Goal: Find specific page/section: Find specific page/section

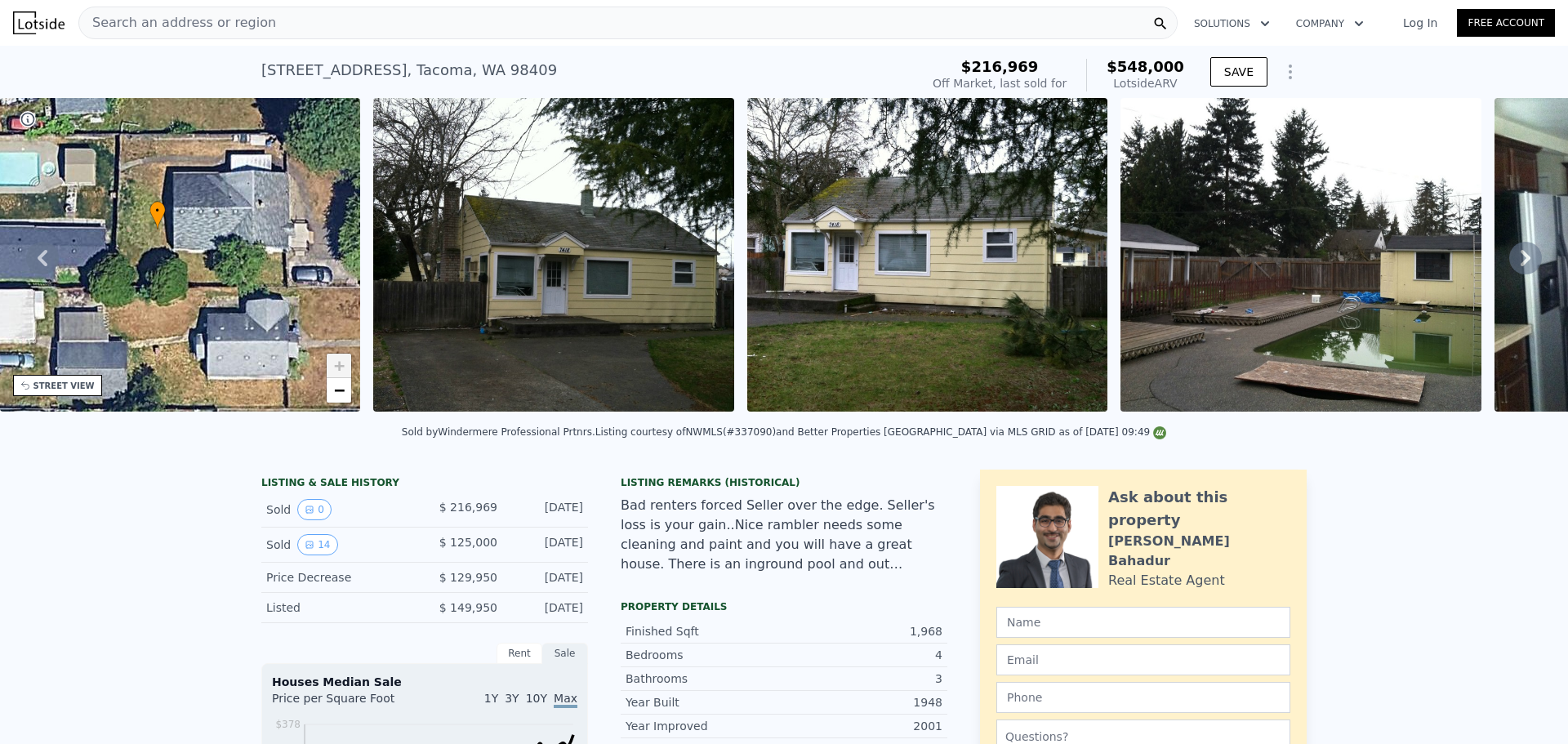
click at [279, 17] on div "Search an address or region" at bounding box center [628, 22] width 1099 height 33
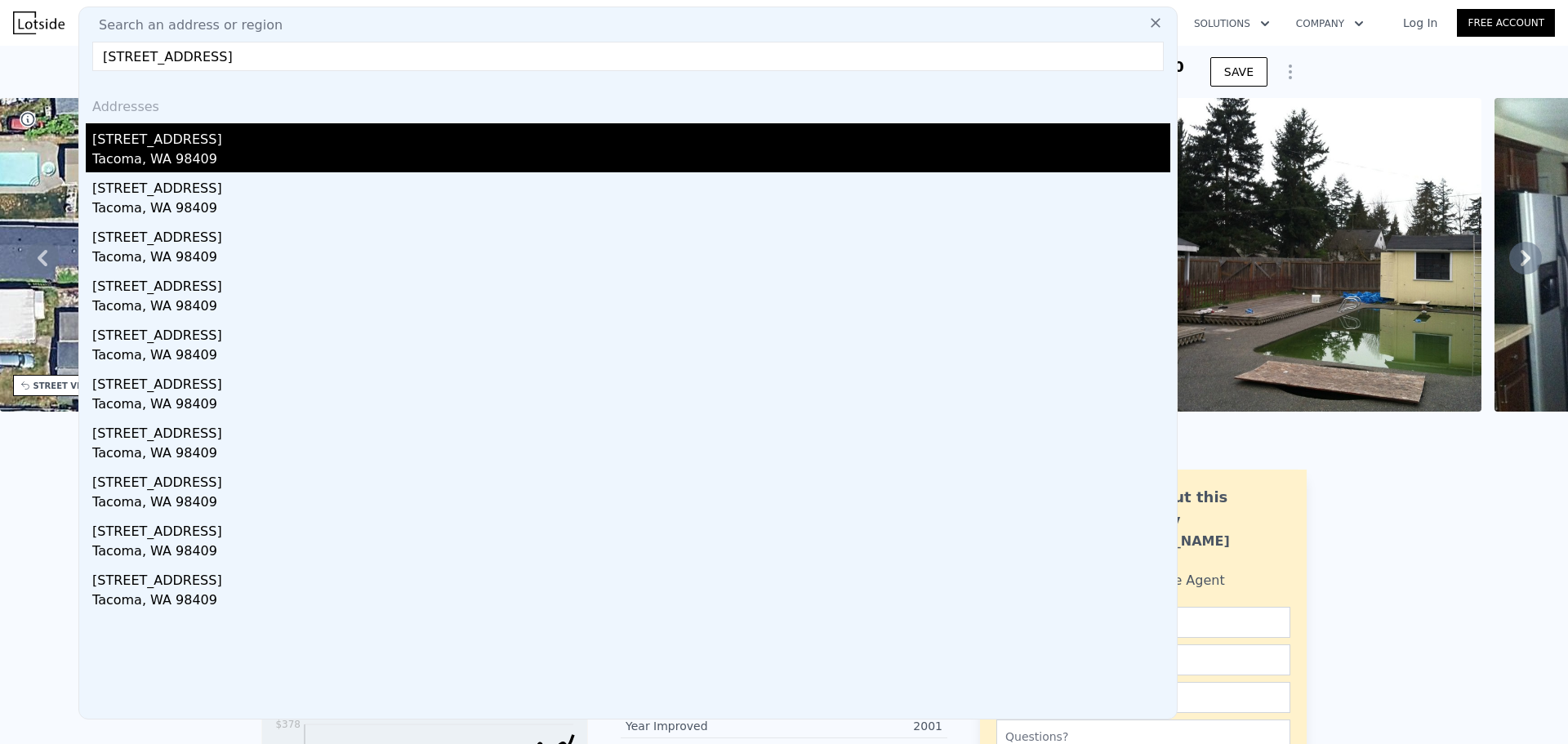
type input "[STREET_ADDRESS]"
click at [234, 137] on div "[STREET_ADDRESS]" at bounding box center [630, 137] width 1078 height 26
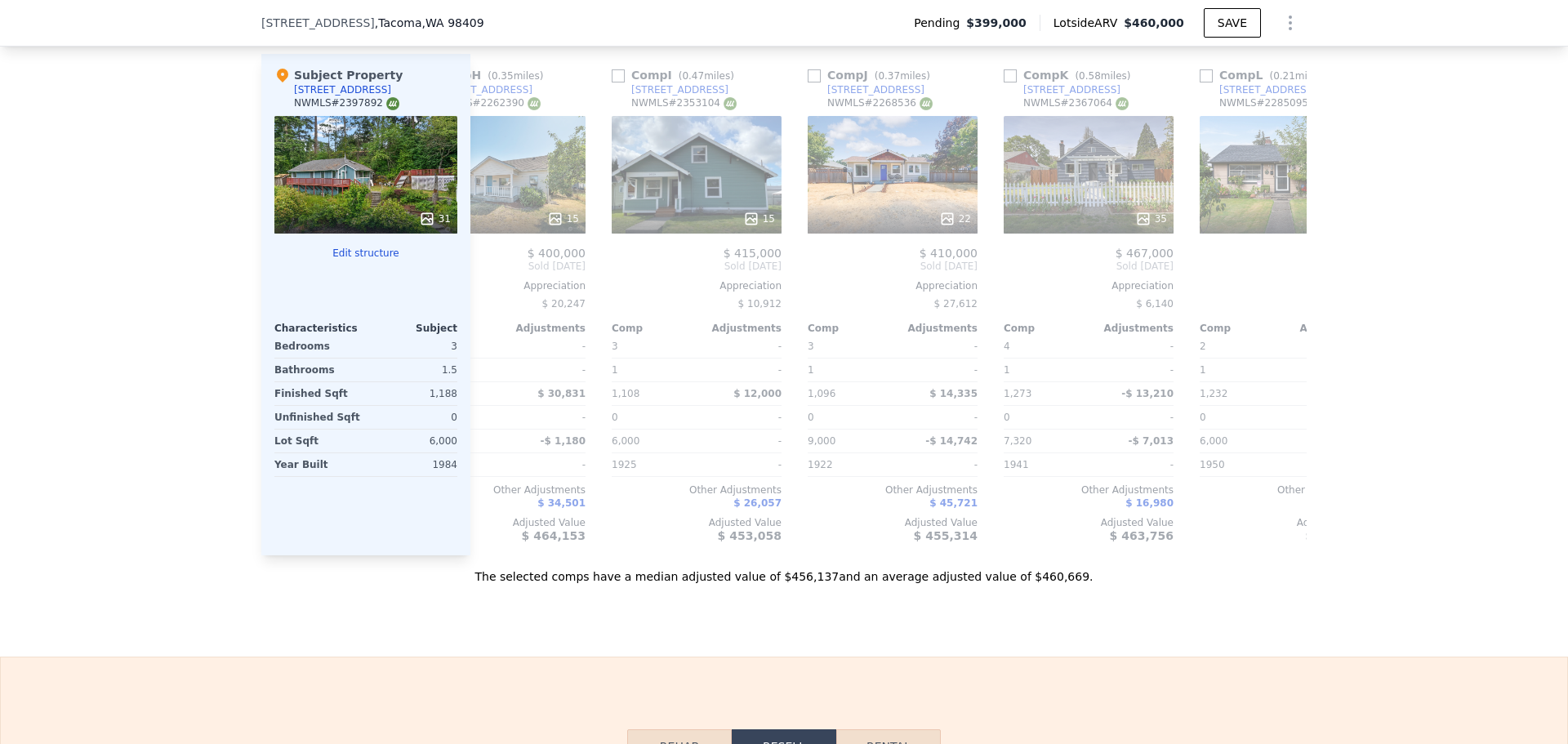
scroll to position [0, 1555]
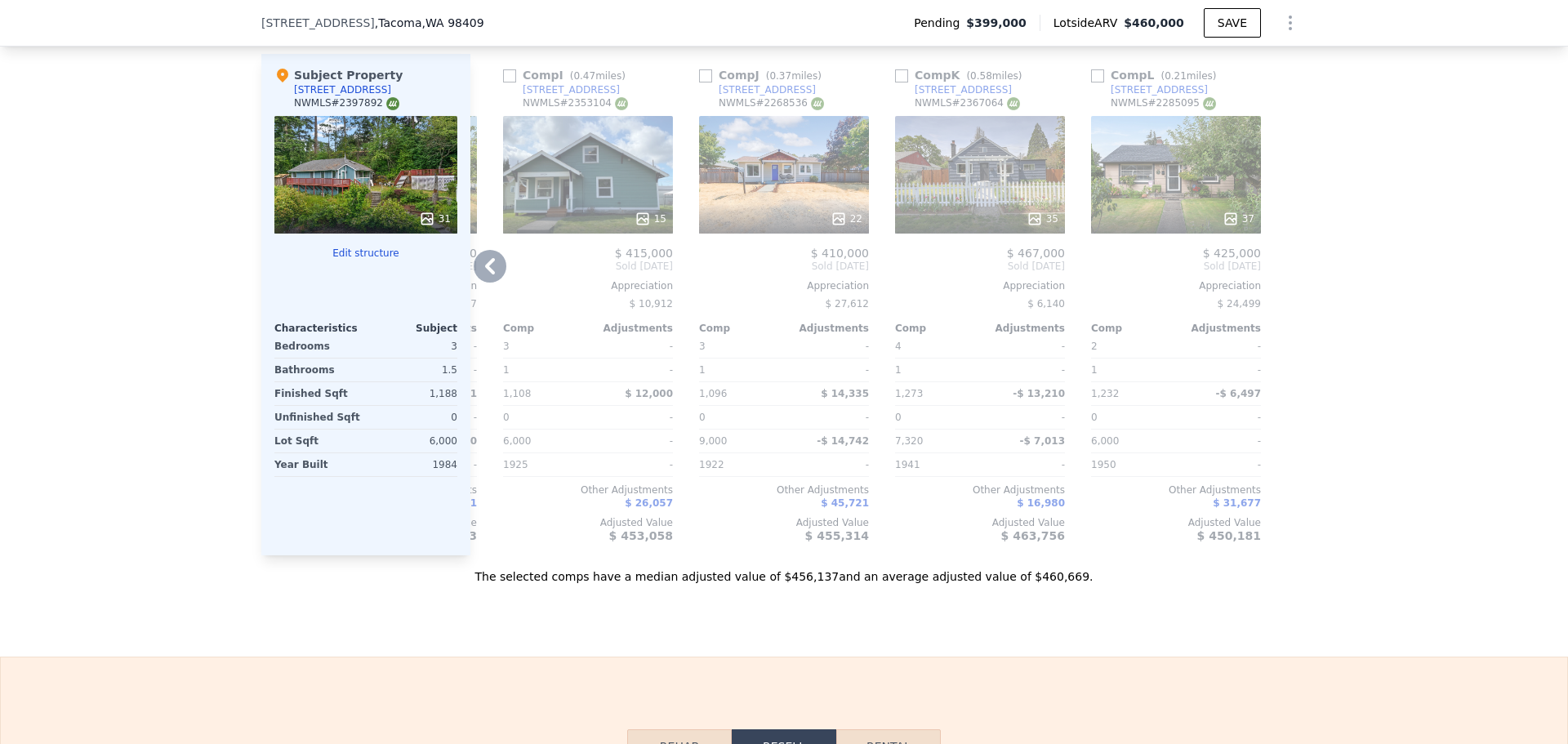
click at [975, 179] on div "35" at bounding box center [979, 175] width 170 height 118
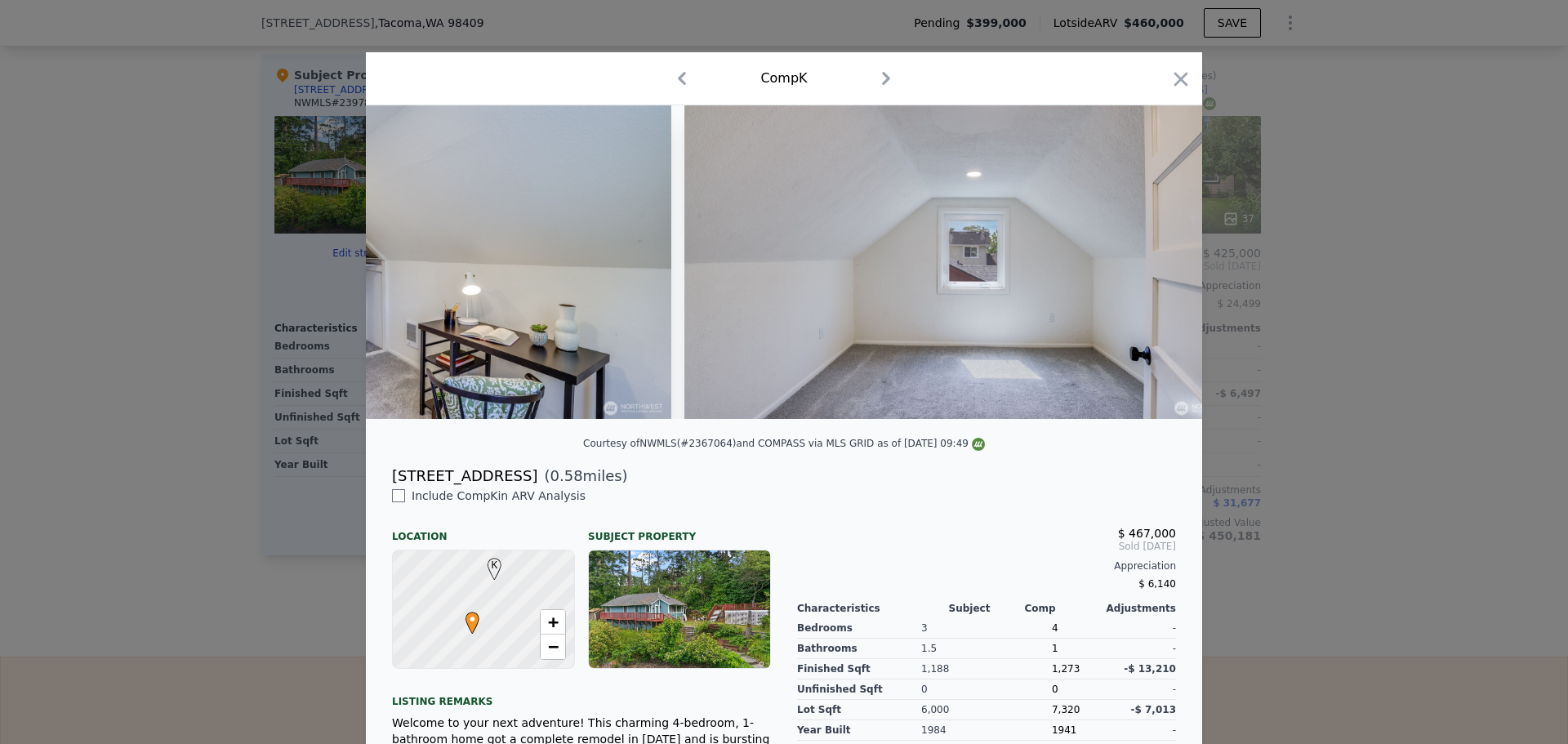
scroll to position [0, 12156]
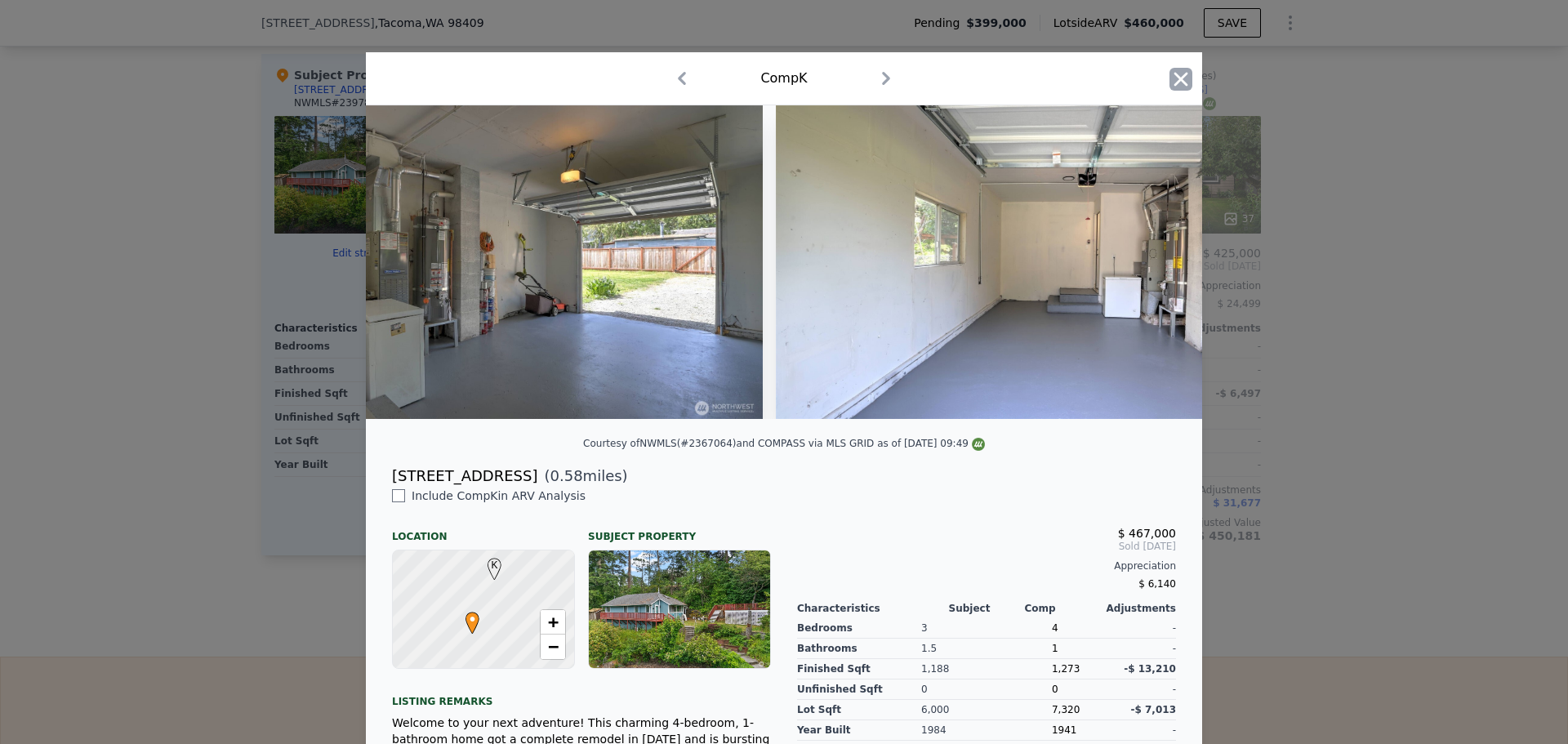
click at [1180, 78] on icon "button" at bounding box center [1181, 79] width 23 height 23
